Goal: Information Seeking & Learning: Learn about a topic

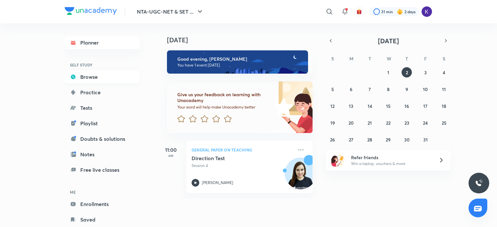
click at [96, 76] on link "Browse" at bounding box center [102, 77] width 75 height 13
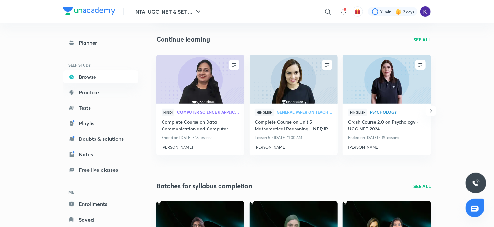
scroll to position [62, 0]
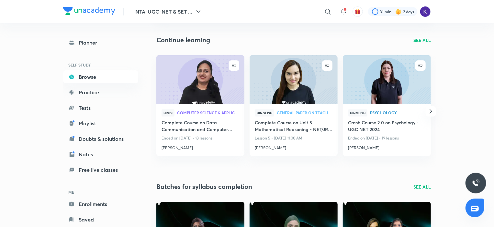
click at [419, 42] on p "SEE ALL" at bounding box center [421, 40] width 17 height 7
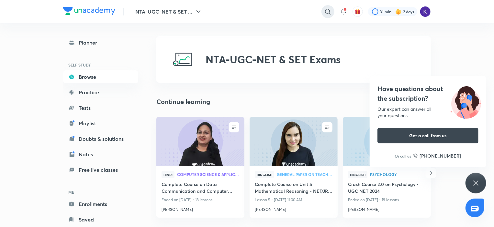
click at [326, 10] on icon at bounding box center [328, 12] width 8 height 8
type input "to"
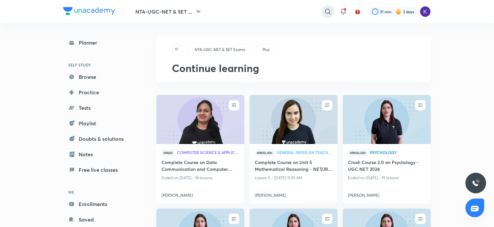
click at [329, 13] on icon at bounding box center [328, 12] width 8 height 8
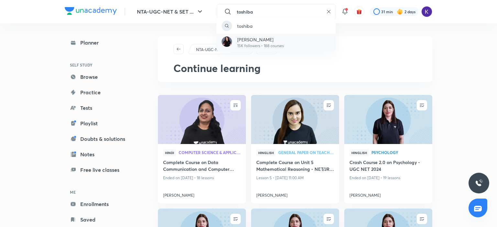
type input "toshiba"
click at [259, 42] on p "[PERSON_NAME]" at bounding box center [260, 39] width 47 height 7
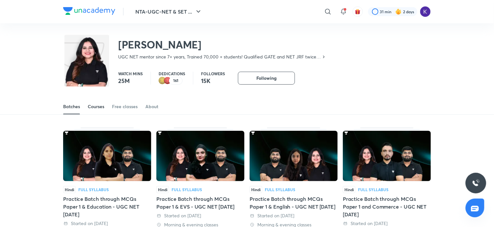
click at [99, 111] on link "Courses" at bounding box center [96, 107] width 16 height 16
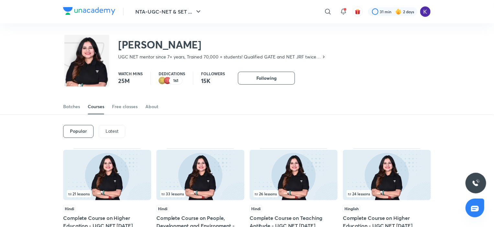
click at [114, 129] on p "Latest" at bounding box center [111, 131] width 13 height 5
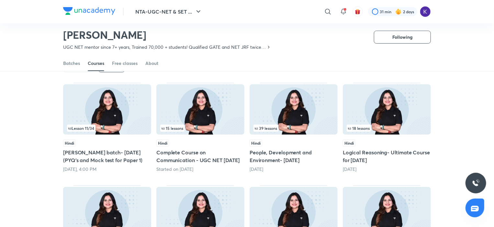
scroll to position [51, 0]
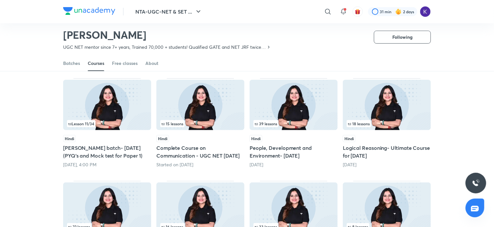
click at [303, 100] on img at bounding box center [293, 105] width 88 height 50
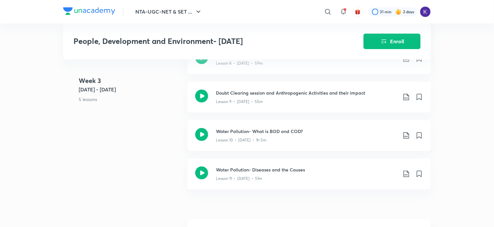
scroll to position [824, 0]
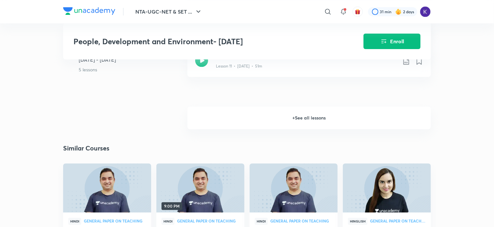
click at [305, 129] on h6 "+ See all lessons" at bounding box center [308, 118] width 243 height 23
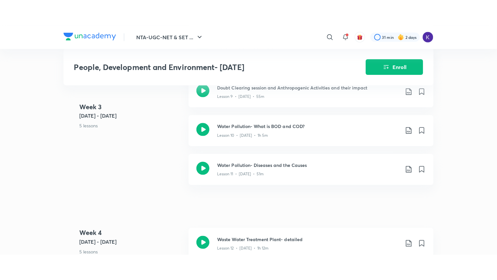
scroll to position [734, 0]
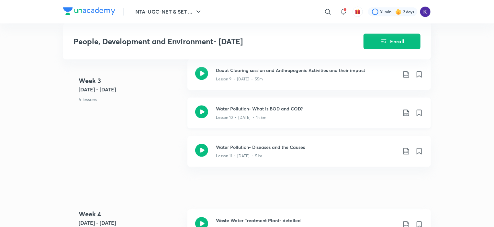
click at [227, 112] on h3 "Water Pollution- What is BOD and COD?" at bounding box center [306, 108] width 181 height 7
click at [258, 151] on h3 "Water Pollution- Diseases and the Causes" at bounding box center [306, 147] width 181 height 7
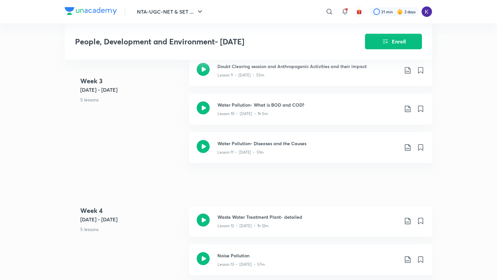
scroll to position [734, 0]
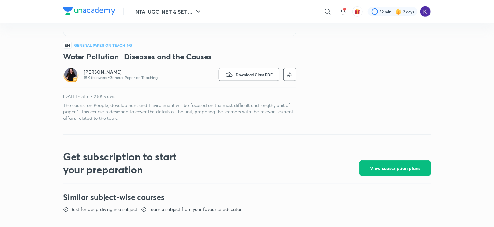
scroll to position [199, 0]
